Goal: Go to known website: Access a specific website the user already knows

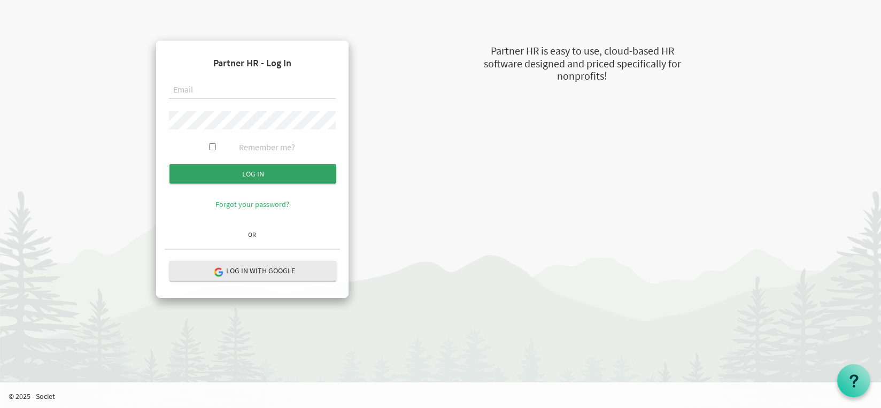
type input "[EMAIL_ADDRESS][DOMAIN_NAME]"
click at [239, 167] on input "Log in" at bounding box center [252, 173] width 167 height 19
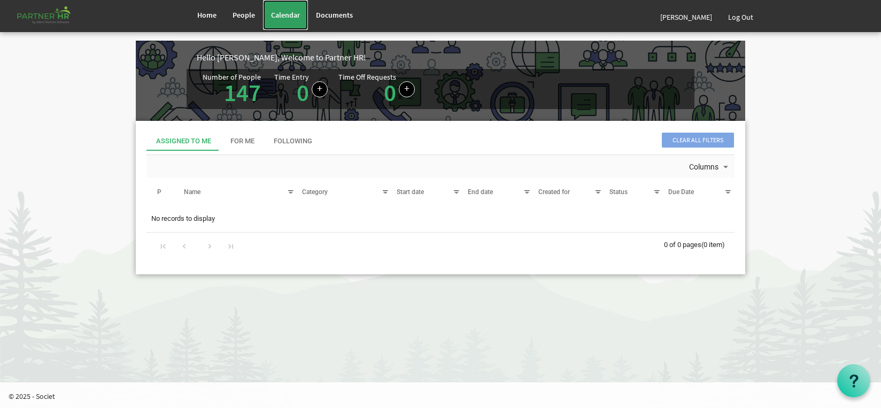
click at [292, 18] on span "Calendar" at bounding box center [285, 15] width 29 height 10
